Goal: Transaction & Acquisition: Purchase product/service

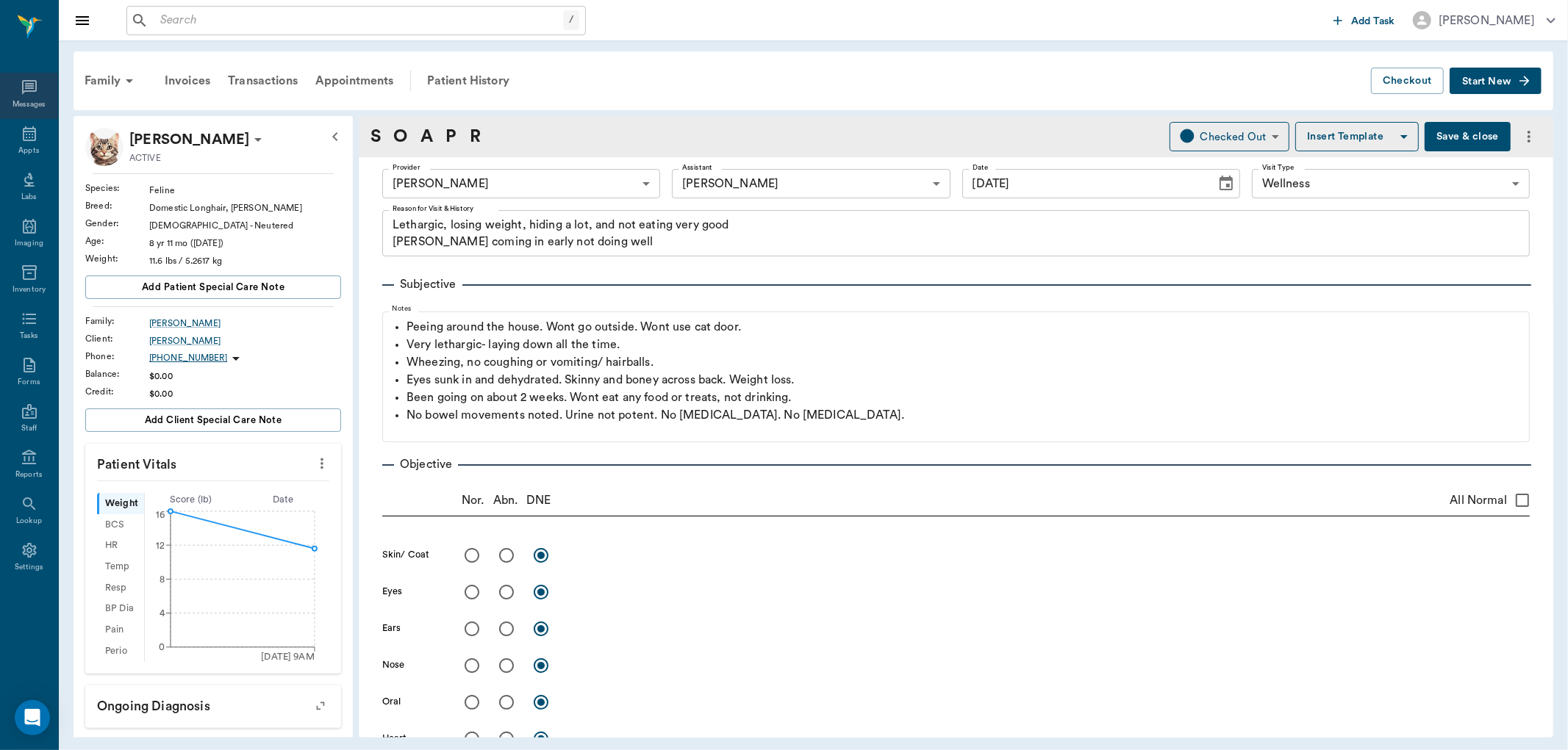
scroll to position [1344, 0]
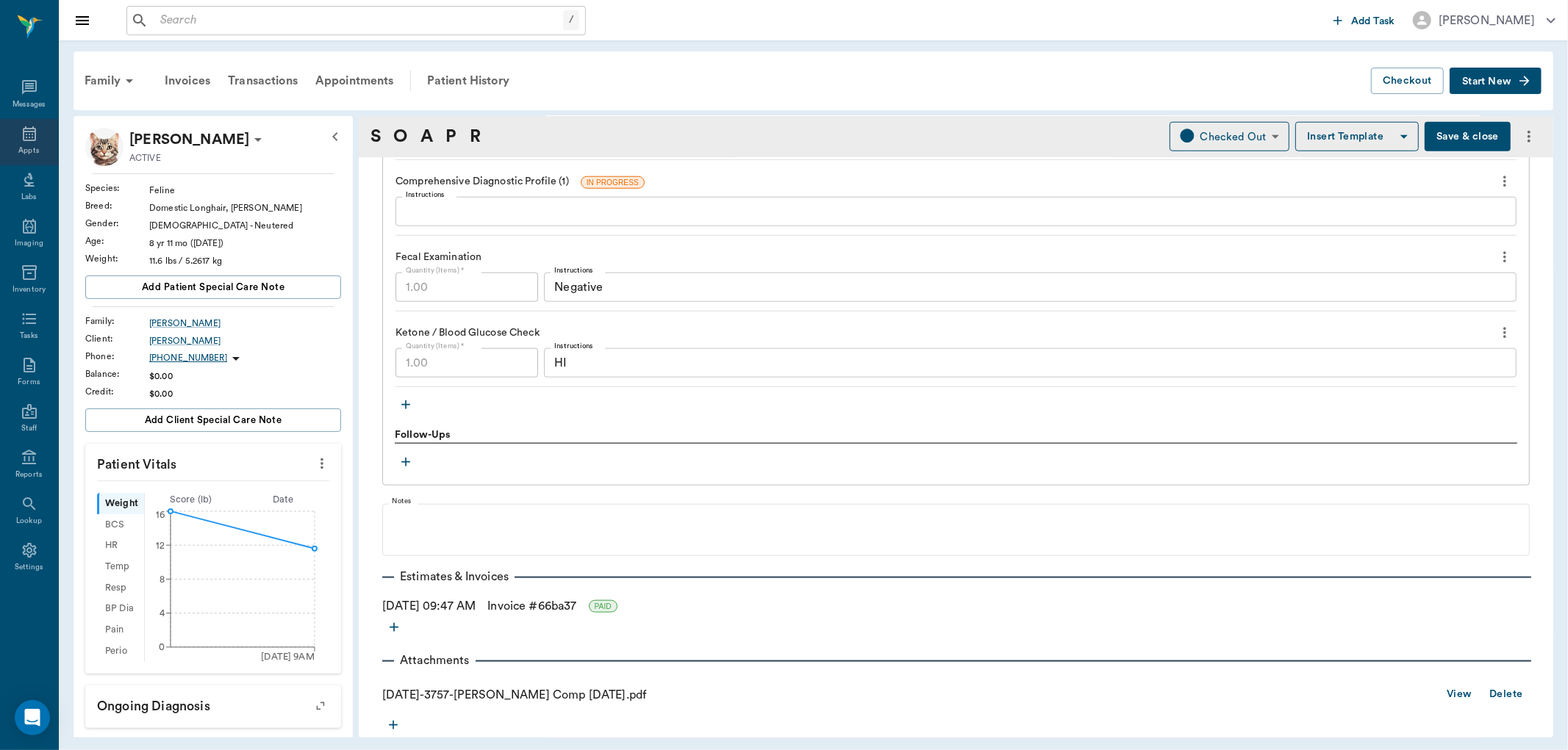
click at [27, 143] on div "Appts" at bounding box center [29, 142] width 58 height 46
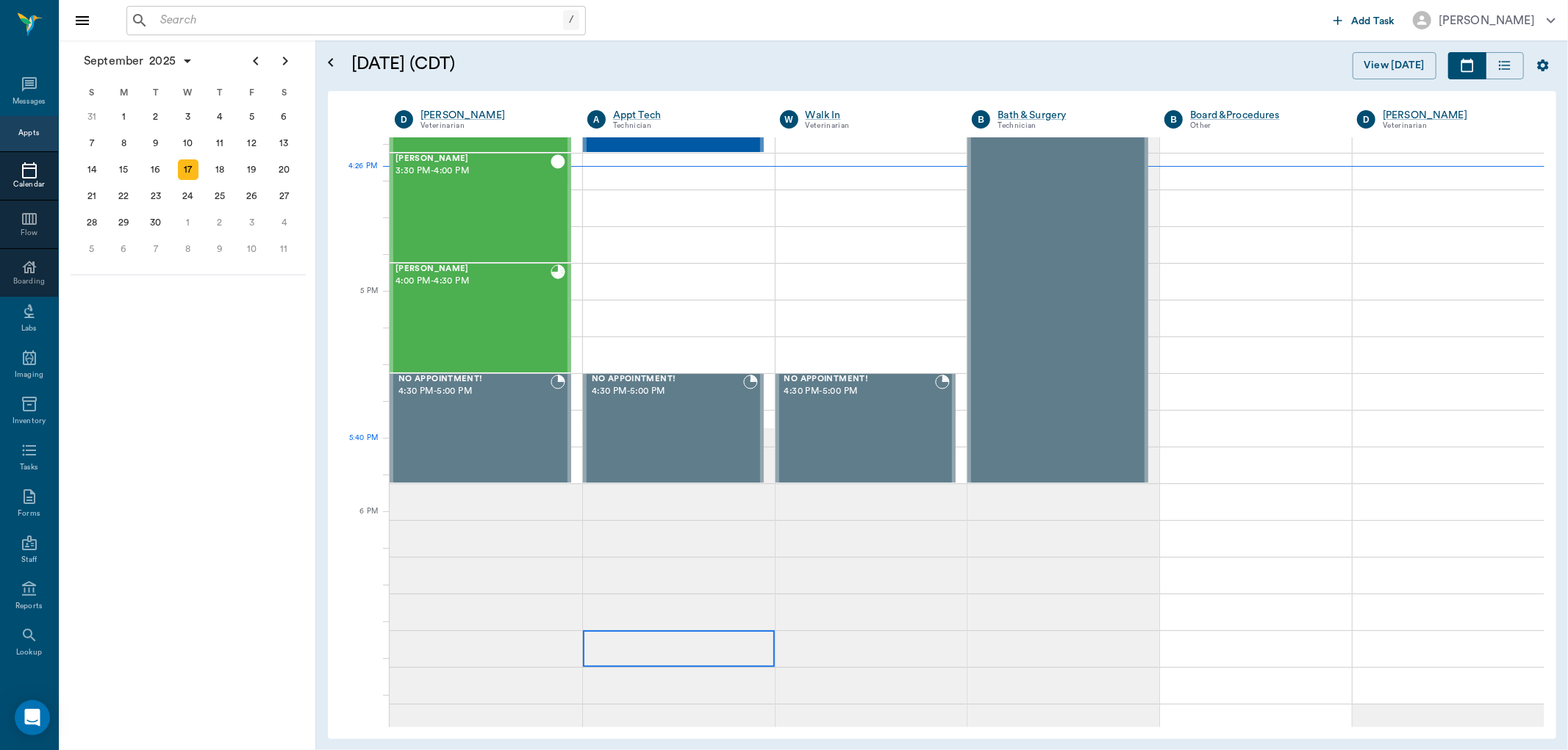
scroll to position [1846, 0]
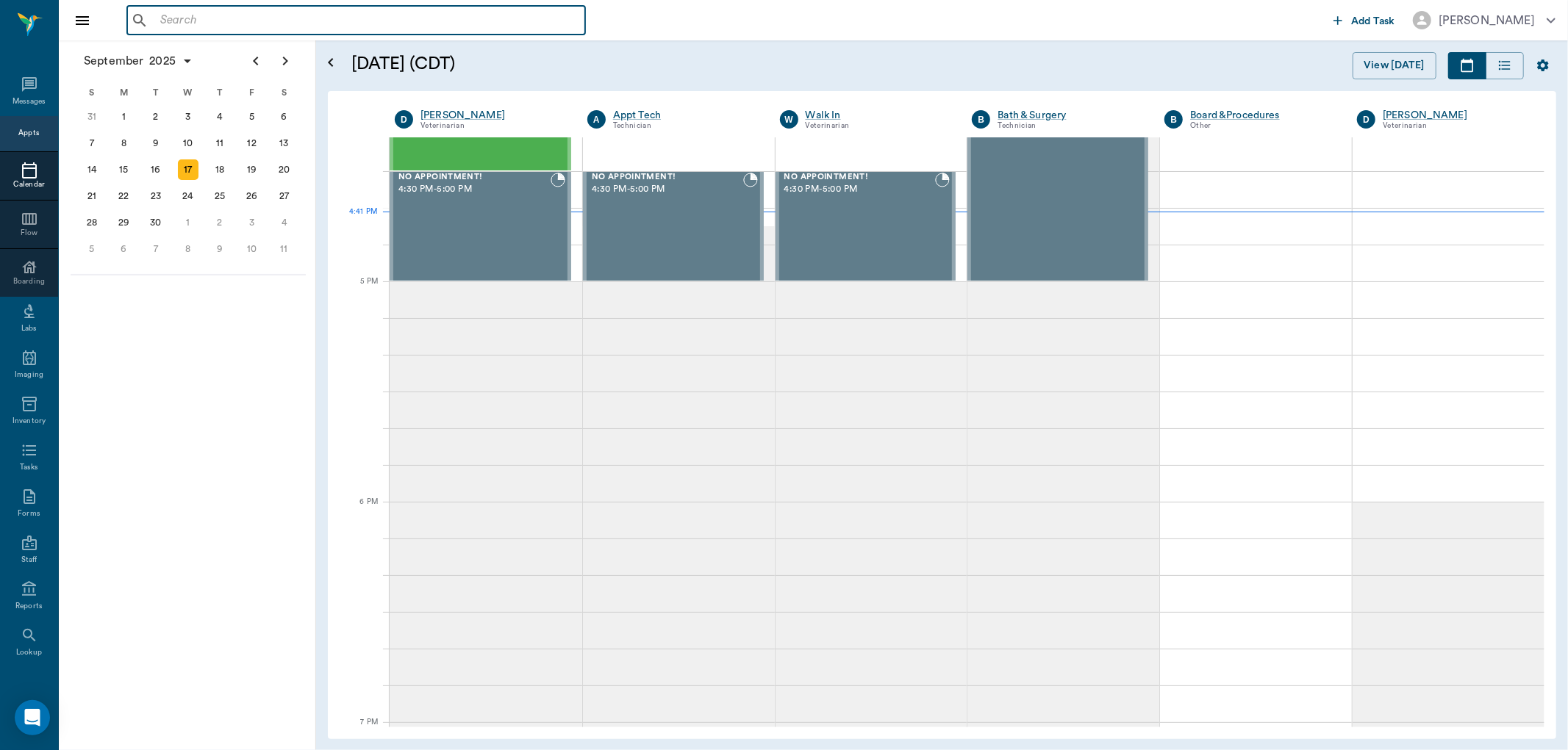
click at [476, 25] on input "text" at bounding box center [367, 20] width 425 height 20
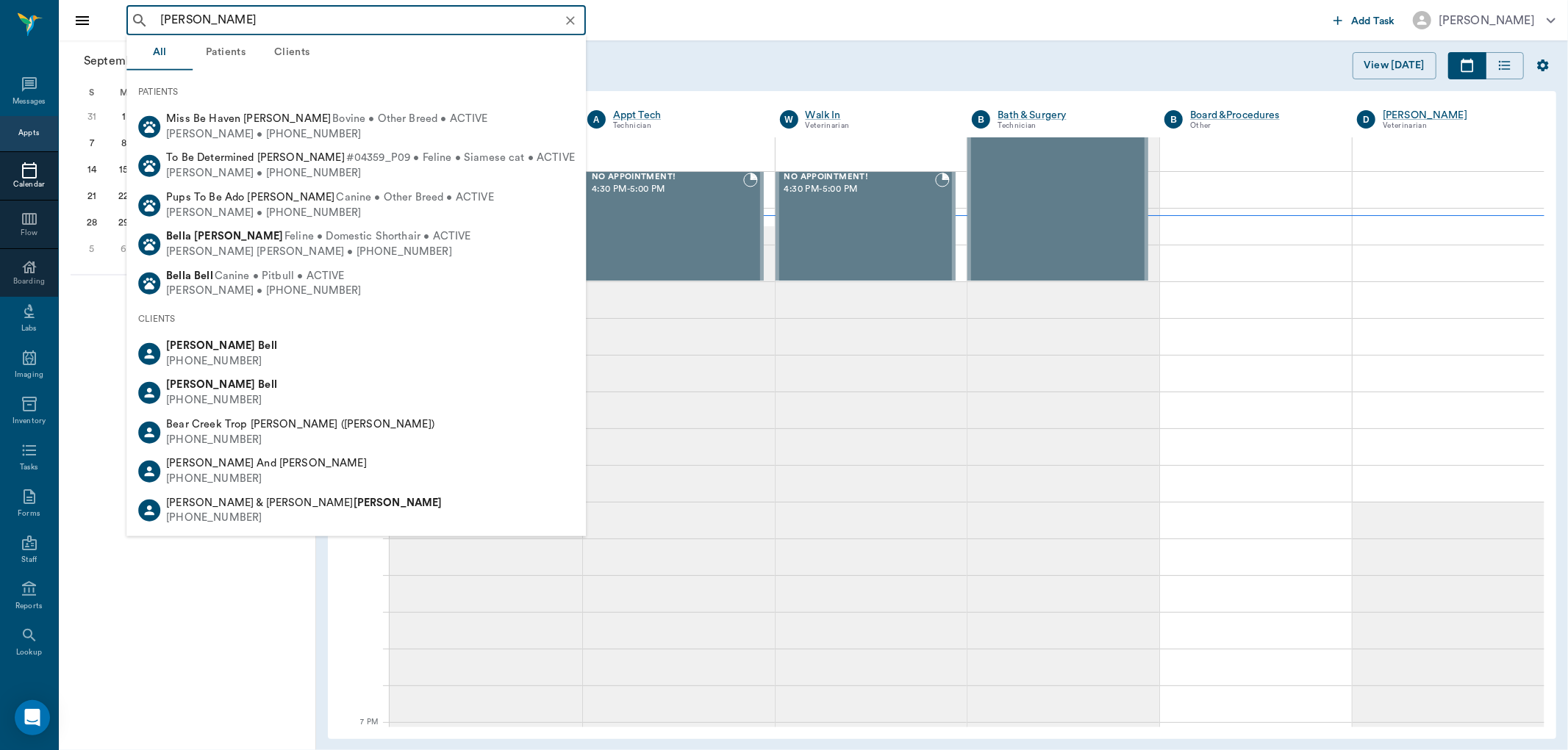
type input "bella wilson"
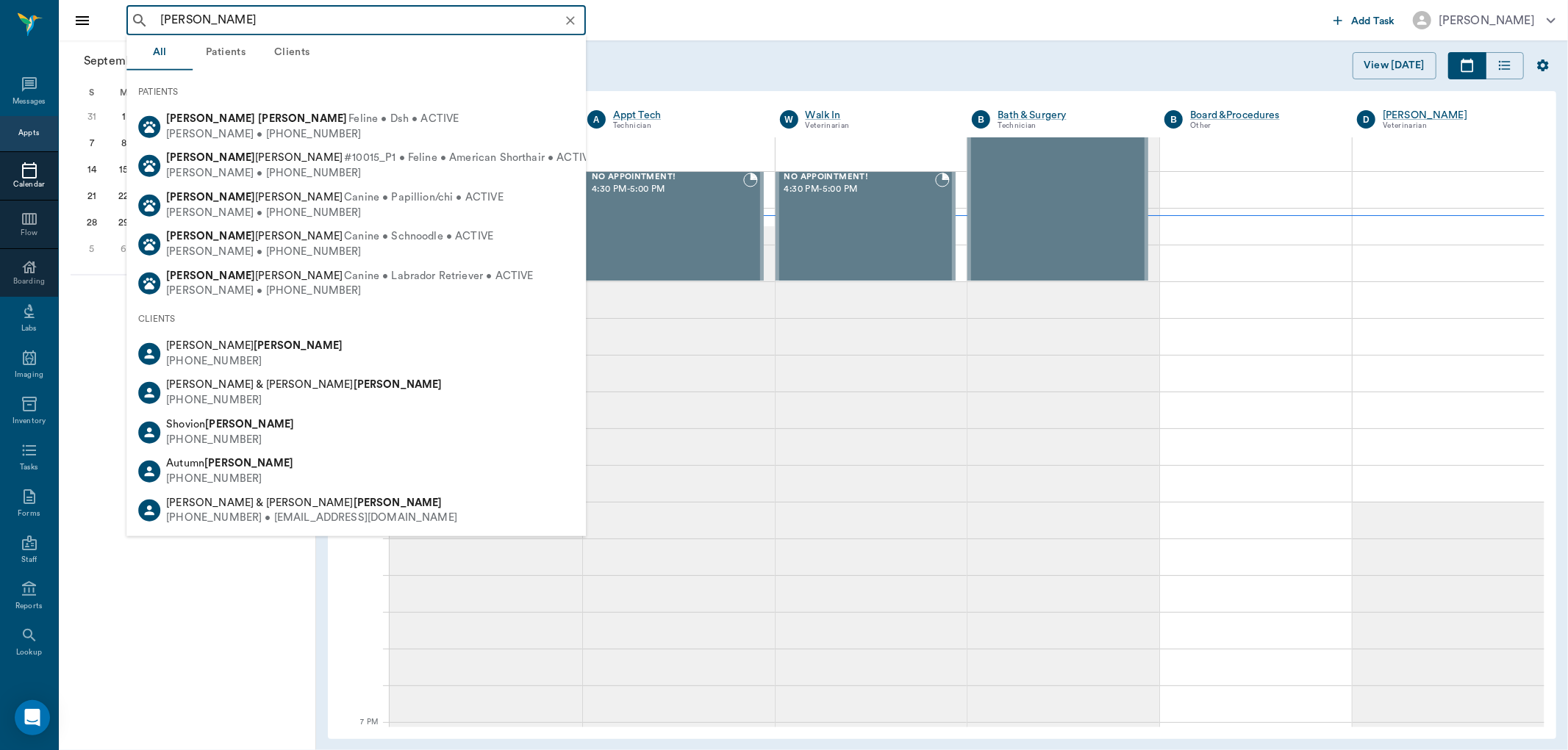
click at [365, 11] on input "bella wilson" at bounding box center [367, 20] width 427 height 20
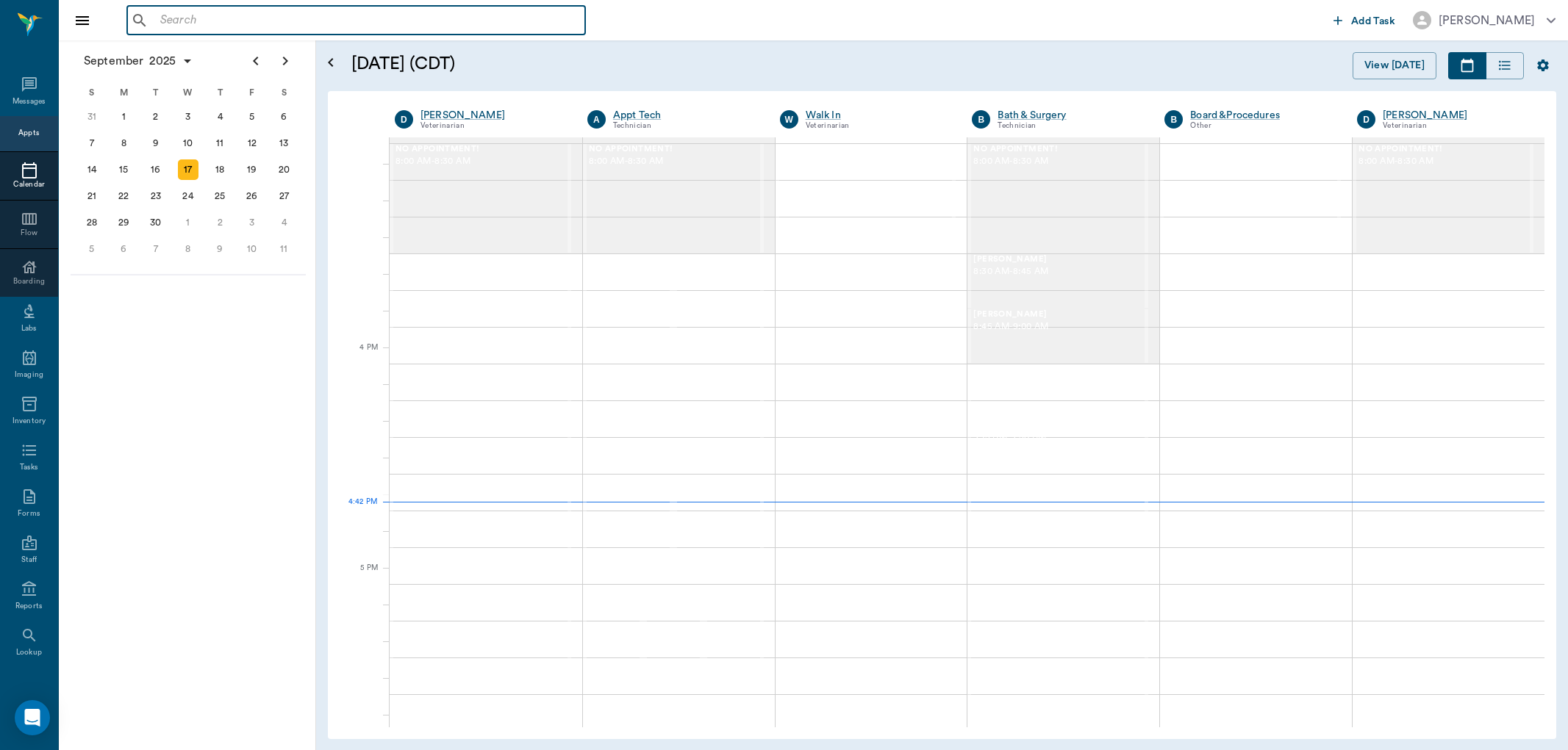
click at [269, 19] on input "text" at bounding box center [367, 20] width 425 height 20
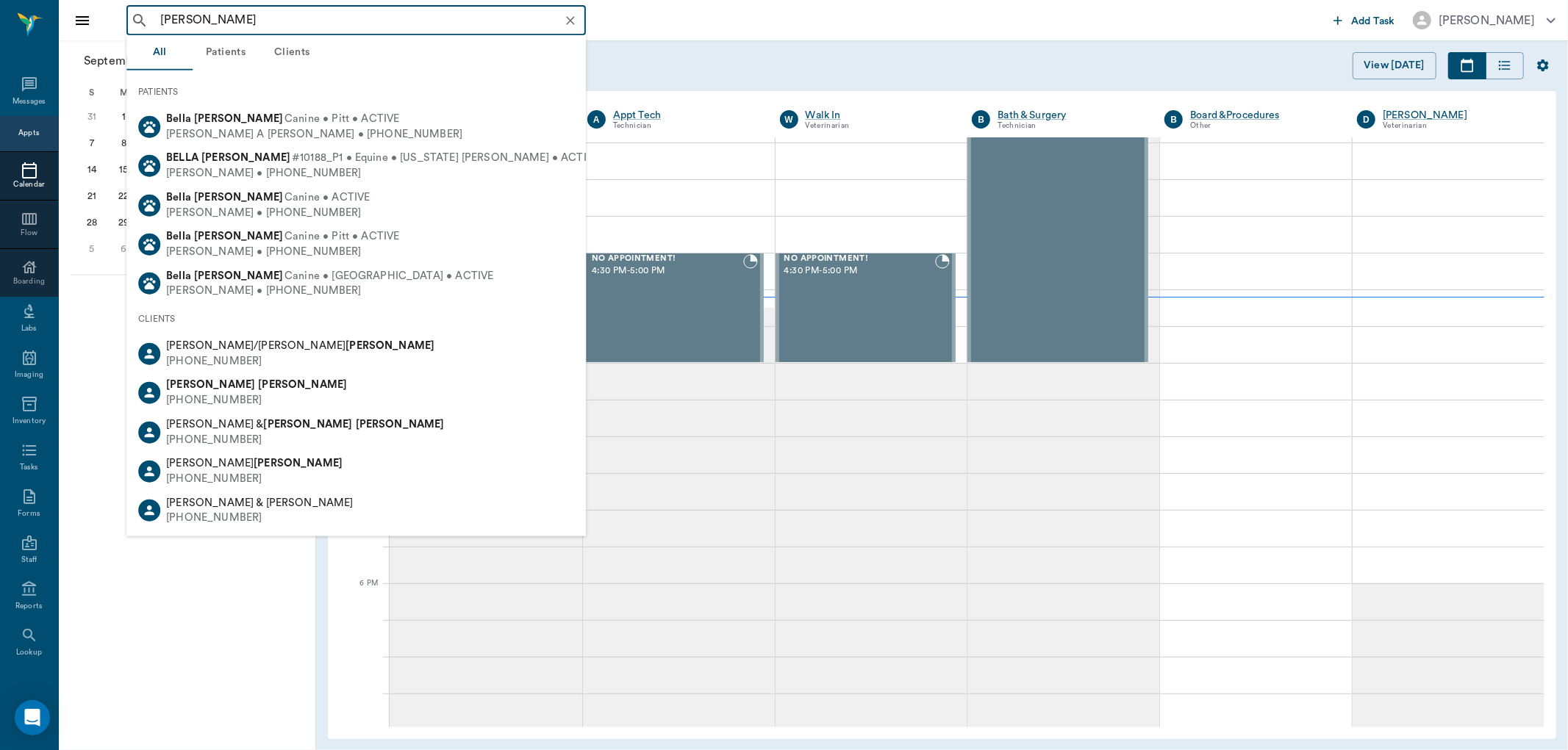
click at [285, 202] on span "Canine • ACTIVE" at bounding box center [327, 198] width 86 height 15
type input "[PERSON_NAME]"
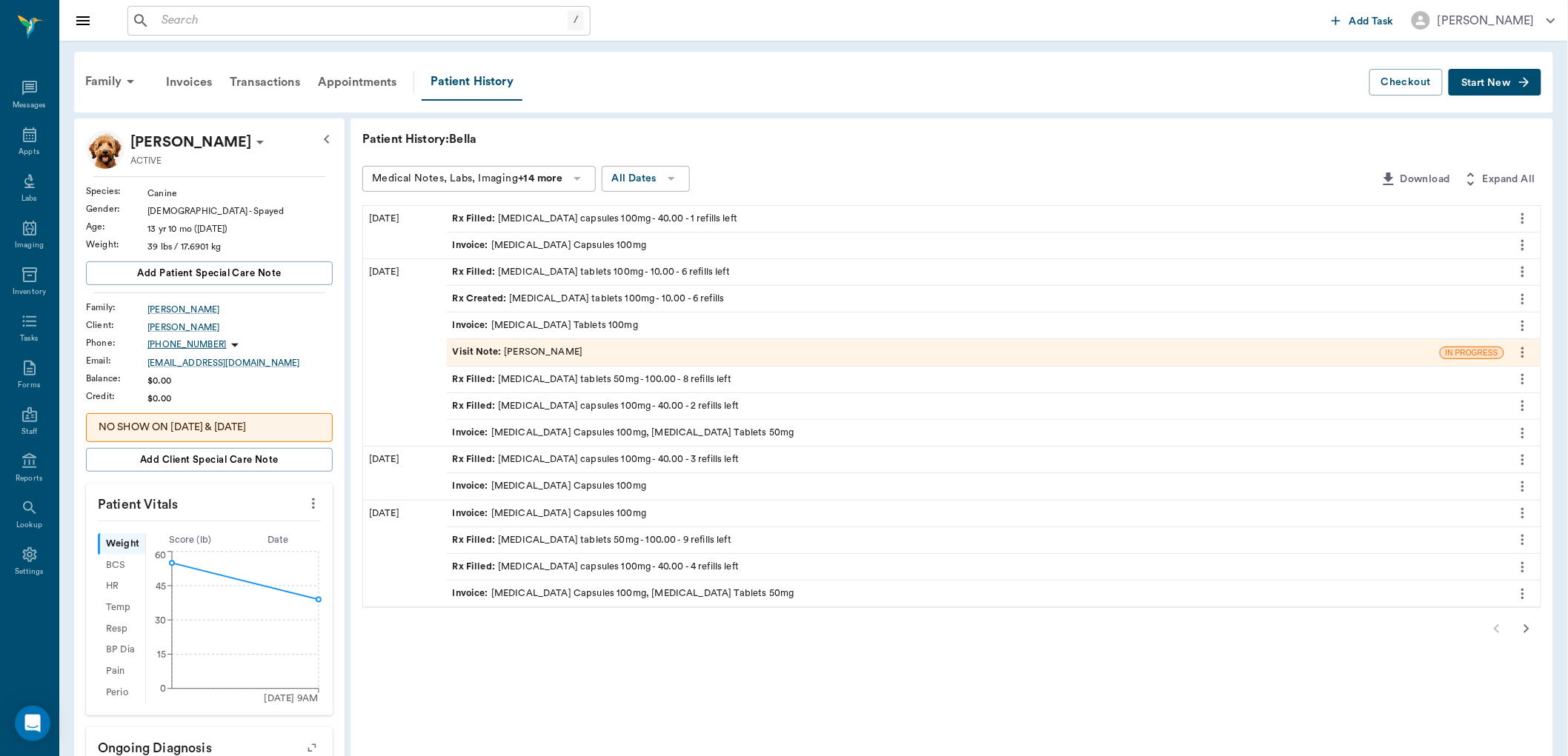
click at [589, 277] on div "Rx Filled : [MEDICAL_DATA] tablets 100mg - 10.00 - 6 refills left" at bounding box center [592, 272] width 277 height 15
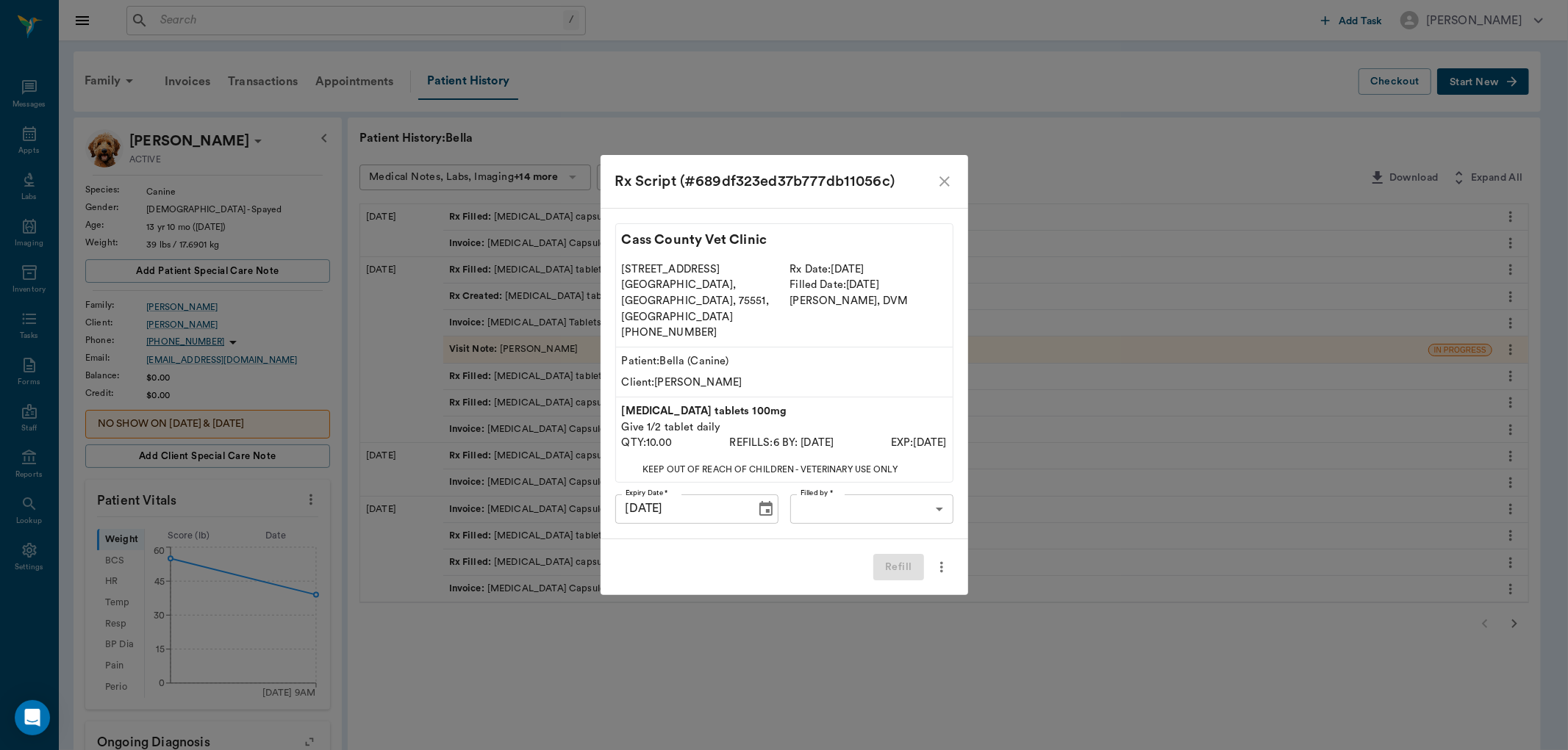
click at [902, 494] on body "/ ​ Add Task [PERSON_NAME] Nectar Messages Appts Labs Imaging Inventory Tasks F…" at bounding box center [784, 557] width 1568 height 1114
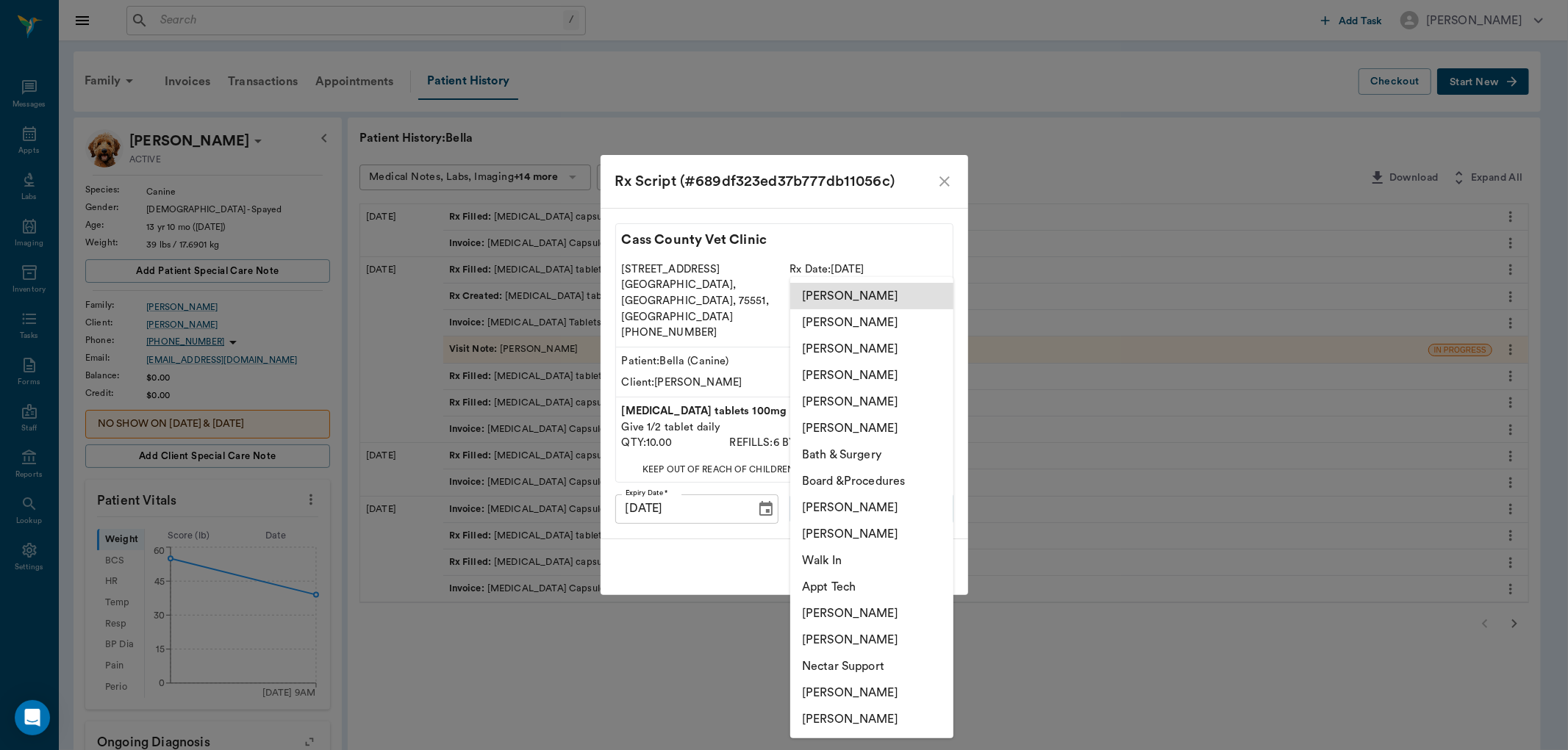
click at [877, 534] on li "[PERSON_NAME]" at bounding box center [873, 535] width 164 height 27
type input "642ef10e332a41444de2bad1"
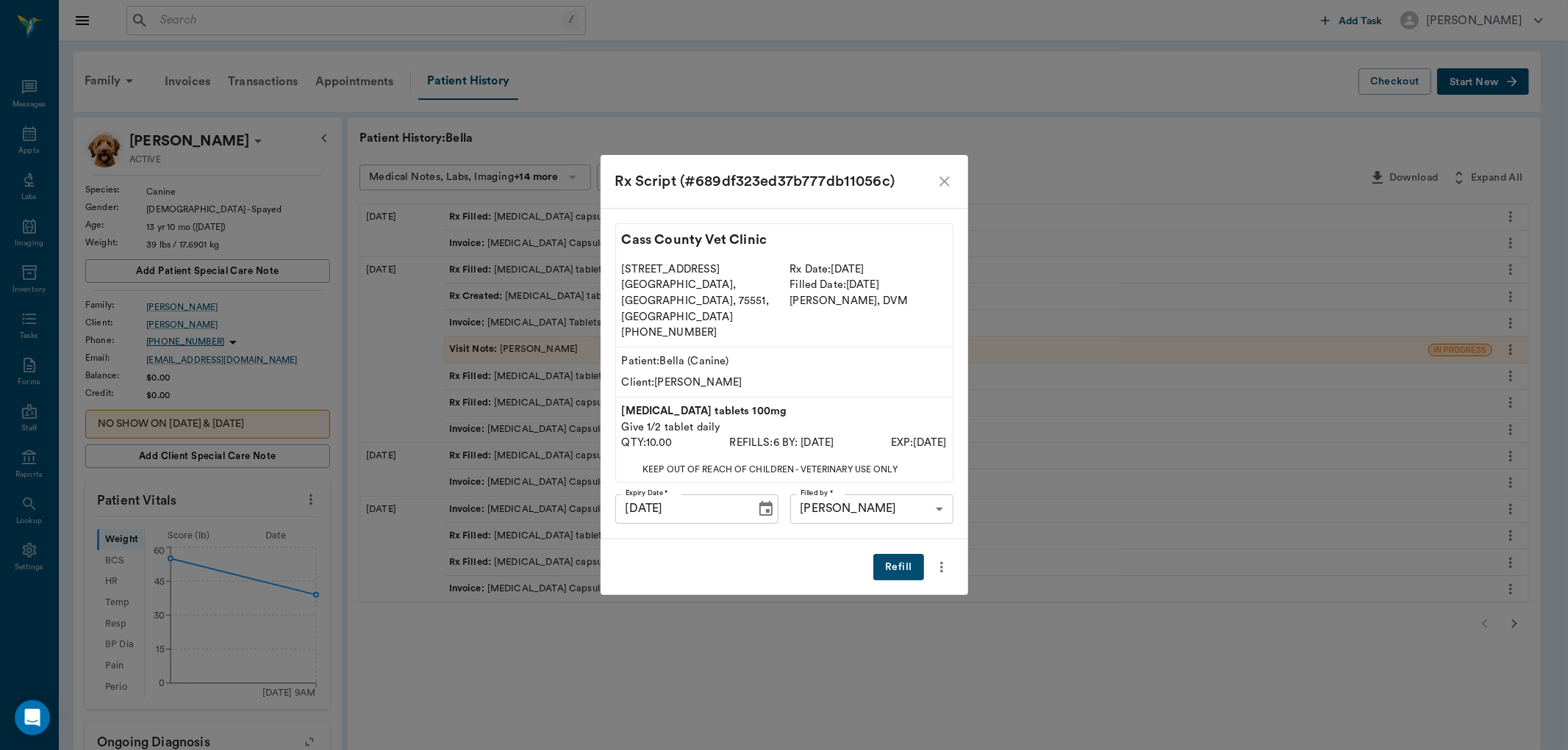
click at [707, 540] on div "Refill" at bounding box center [784, 567] width 367 height 57
click at [910, 554] on button "Refill" at bounding box center [898, 567] width 50 height 27
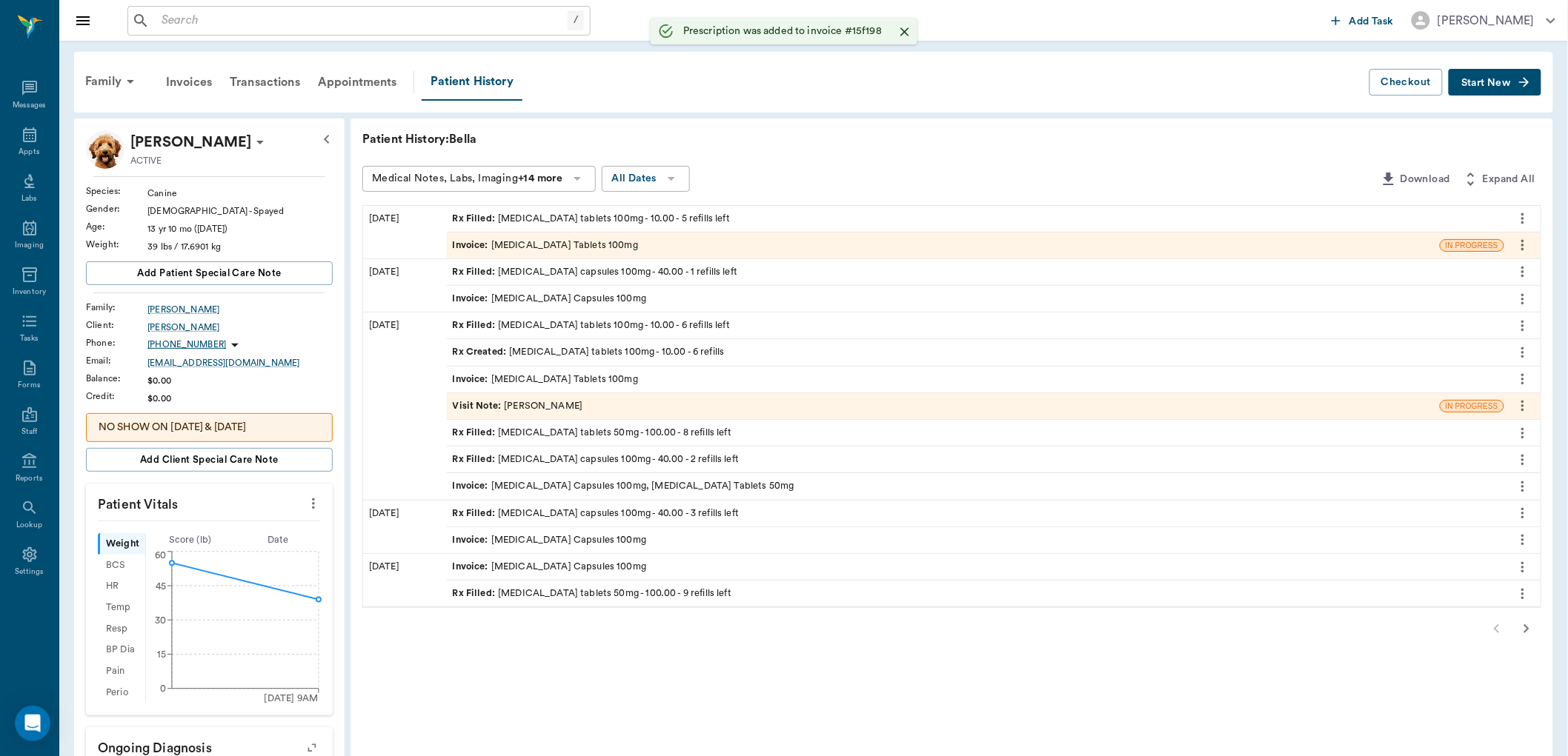
click at [498, 246] on div "Invoice : [MEDICAL_DATA] Tablets 100mg" at bounding box center [545, 245] width 185 height 15
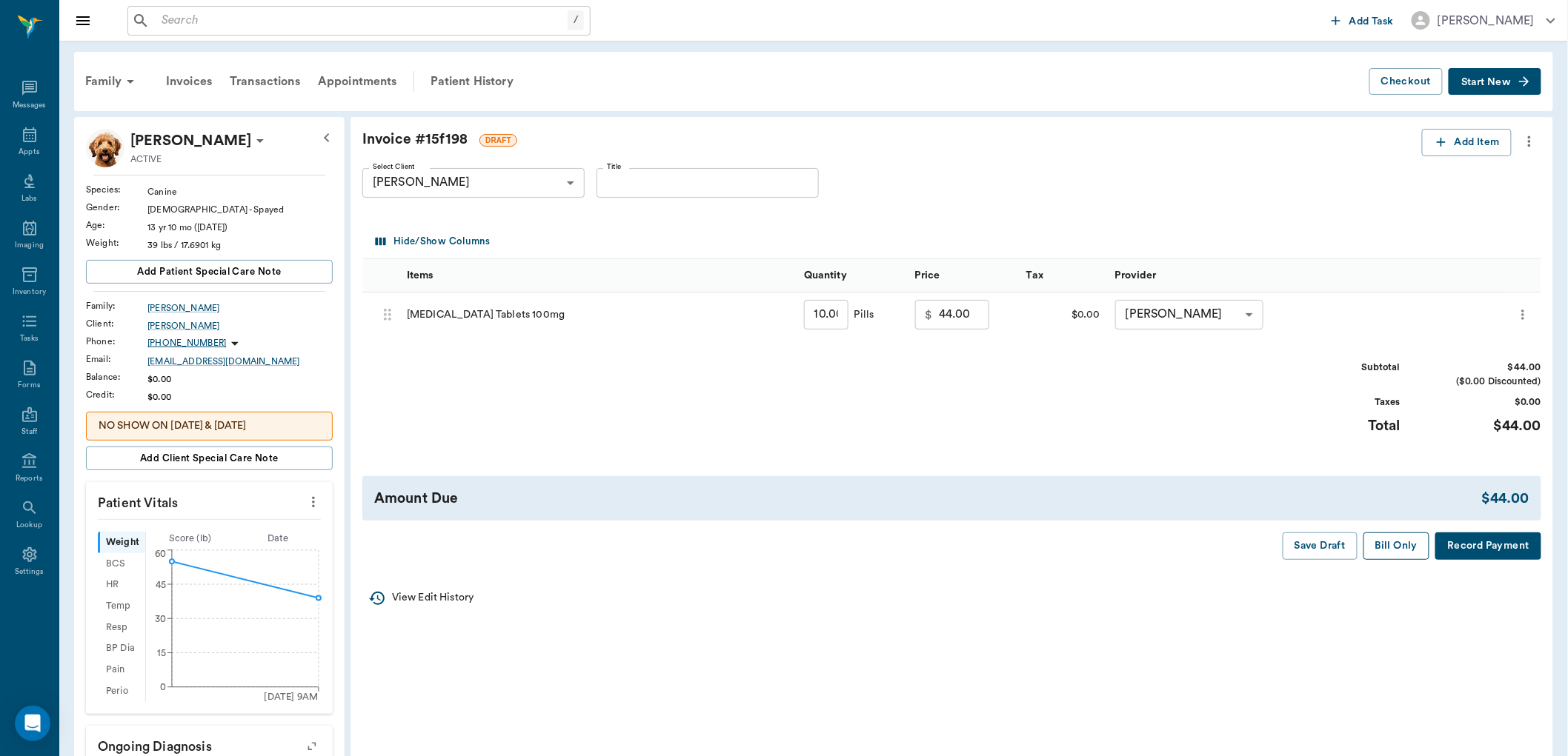
click at [1396, 546] on button "Bill Only" at bounding box center [1396, 546] width 67 height 27
